Goal: Browse casually

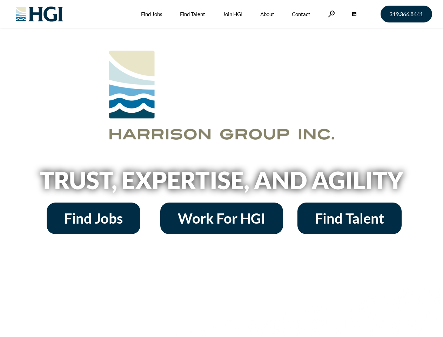
click at [221, 168] on h2 "Trust, Expertise, and Agility" at bounding box center [222, 180] width 400 height 24
click at [331, 14] on link at bounding box center [331, 14] width 7 height 7
click at [221, 182] on h2 "Trust, Expertise, and Agility" at bounding box center [222, 180] width 400 height 24
click at [221, 168] on h2 "Trust, Expertise, and Agility" at bounding box center [222, 180] width 400 height 24
click at [331, 14] on link at bounding box center [331, 14] width 7 height 7
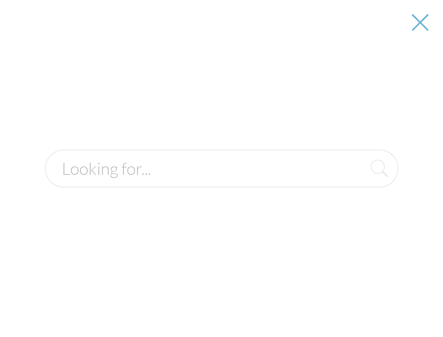
click at [221, 182] on h2 "Trust, Expertise, and Agility" at bounding box center [222, 180] width 400 height 24
